Goal: Transaction & Acquisition: Purchase product/service

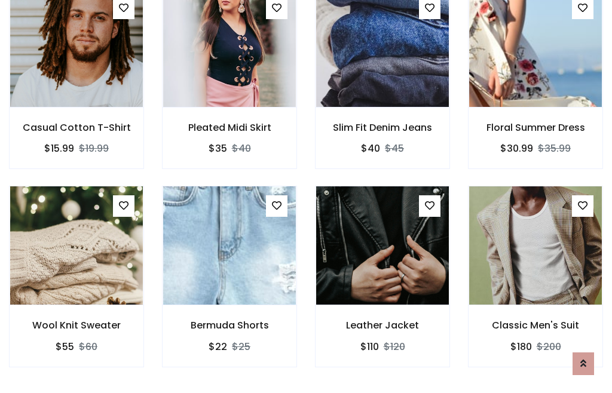
click at [306, 196] on div "Leather Jacket $110 $120" at bounding box center [382, 285] width 153 height 198
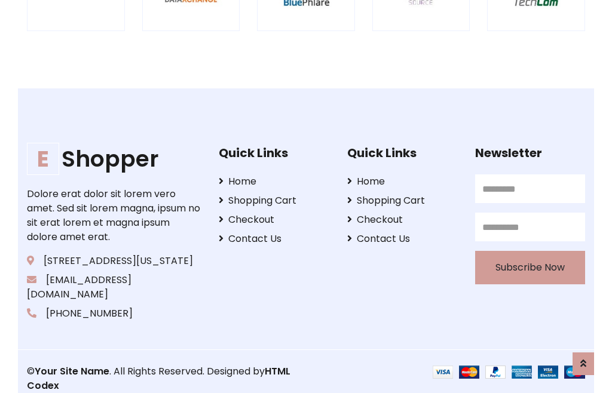
scroll to position [2276, 0]
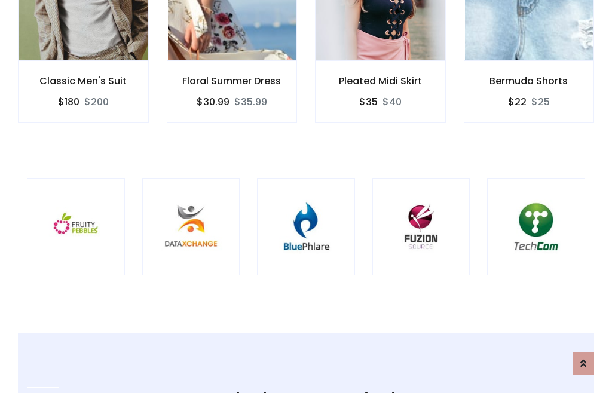
click at [306, 197] on img at bounding box center [306, 227] width 68 height 68
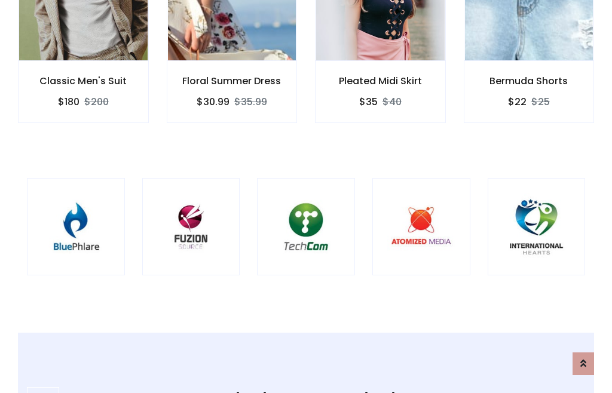
click at [306, 197] on img at bounding box center [306, 227] width 68 height 68
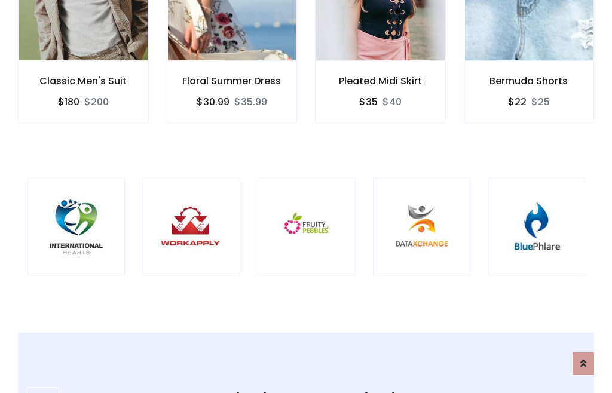
click at [306, 197] on img at bounding box center [307, 227] width 68 height 68
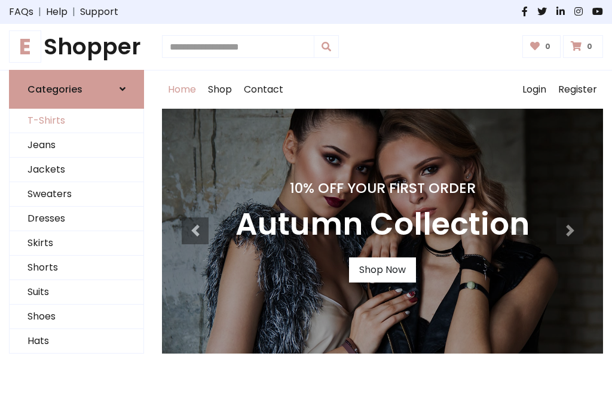
click at [77, 121] on link "T-Shirts" at bounding box center [77, 121] width 134 height 25
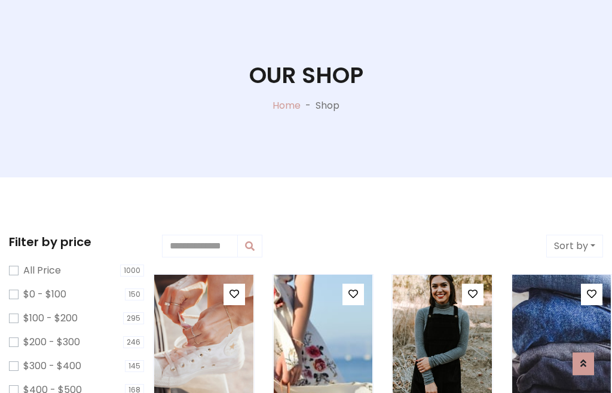
scroll to position [61, 0]
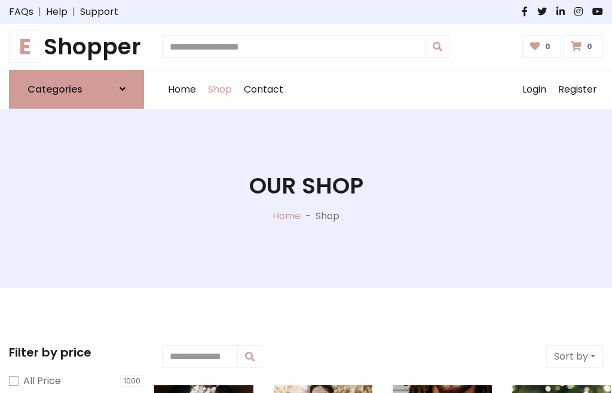
click at [77, 47] on h1 "E Shopper" at bounding box center [76, 46] width 135 height 27
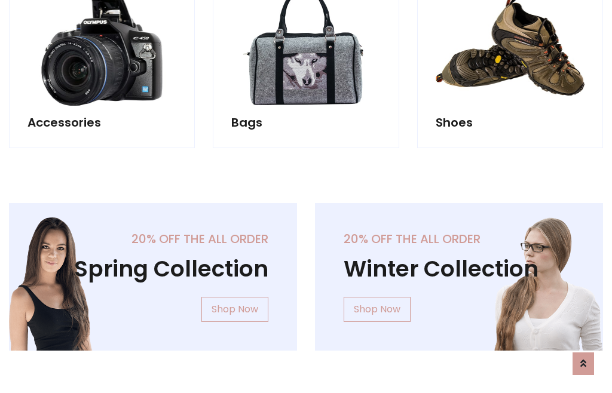
scroll to position [1162, 0]
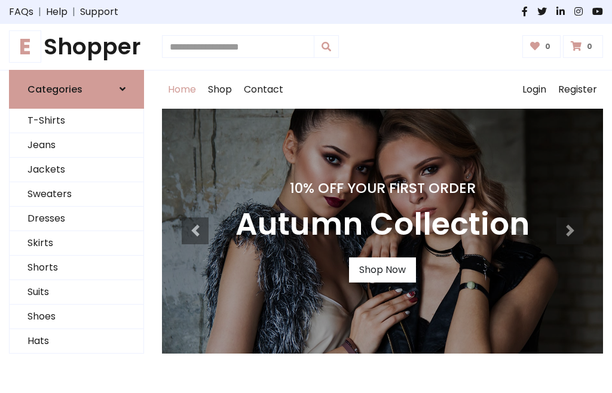
scroll to position [392, 0]
